Goal: Task Accomplishment & Management: Manage account settings

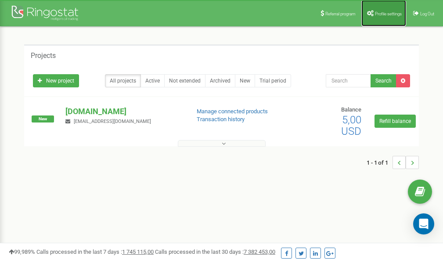
click at [376, 11] on span "Profile settings" at bounding box center [388, 13] width 27 height 5
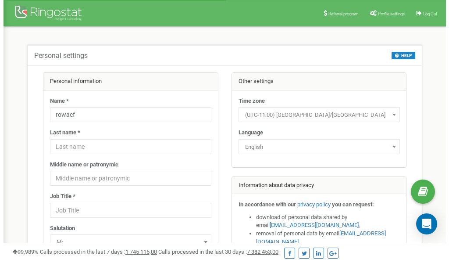
scroll to position [44, 0]
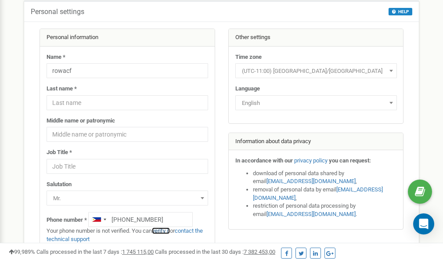
click at [164, 231] on link "verify it" at bounding box center [161, 230] width 18 height 7
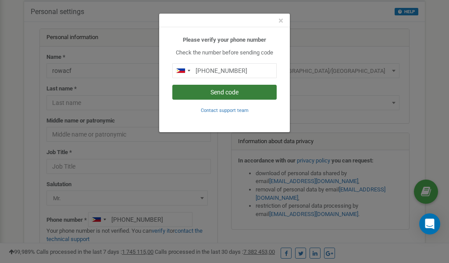
click at [224, 93] on button "Send code" at bounding box center [224, 92] width 104 height 15
